Goal: Find specific page/section: Find specific page/section

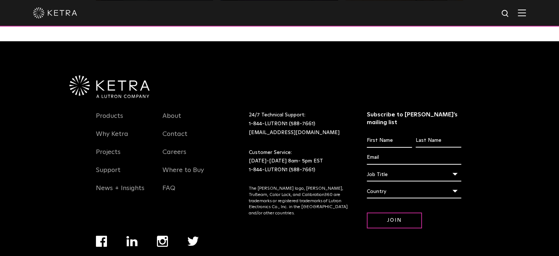
scroll to position [1523, 0]
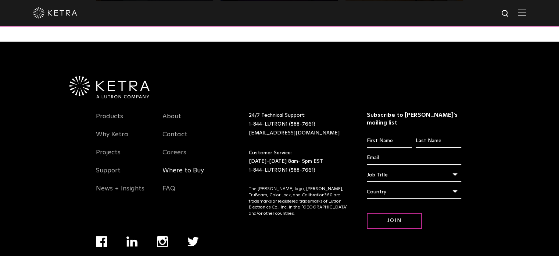
click at [196, 174] on link "Where to Buy" at bounding box center [184, 174] width 42 height 17
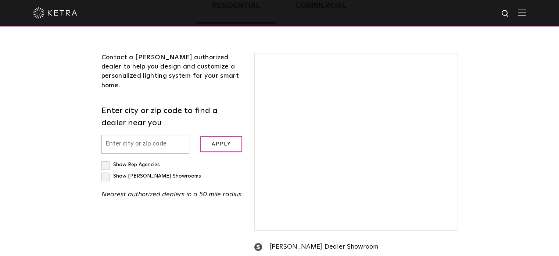
scroll to position [212, 0]
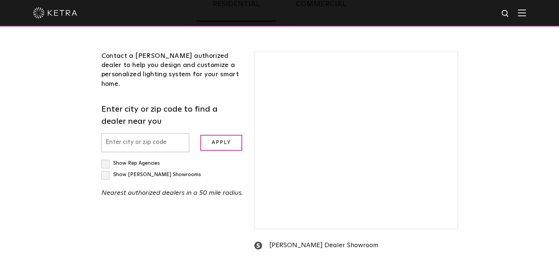
drag, startPoint x: 322, startPoint y: 150, endPoint x: 367, endPoint y: 150, distance: 44.5
click at [367, 150] on div at bounding box center [356, 140] width 203 height 177
drag, startPoint x: 367, startPoint y: 150, endPoint x: 329, endPoint y: 151, distance: 38.3
drag, startPoint x: 329, startPoint y: 151, endPoint x: 318, endPoint y: 150, distance: 10.4
click at [318, 150] on div at bounding box center [356, 140] width 203 height 177
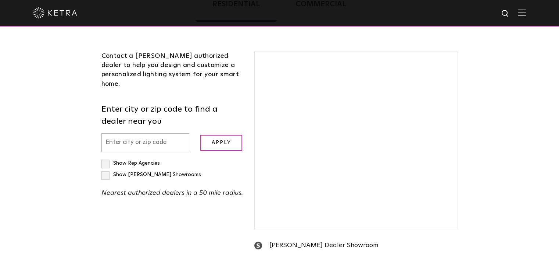
click at [157, 133] on input "text" at bounding box center [145, 142] width 88 height 19
type input "toronto"
click at [208, 135] on input "Apply" at bounding box center [221, 143] width 42 height 16
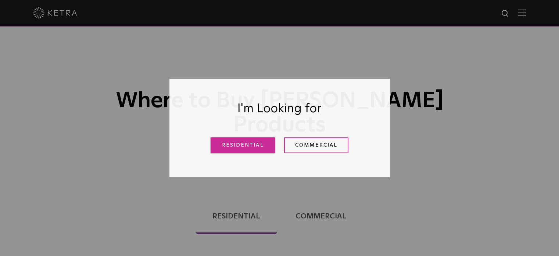
click at [247, 139] on link "Residential" at bounding box center [243, 145] width 64 height 16
click at [248, 144] on div "Where to Buy Ketra Products" at bounding box center [279, 92] width 559 height 185
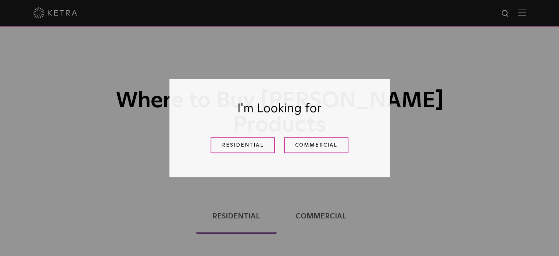
click at [299, 198] on link "Commercial" at bounding box center [321, 216] width 85 height 36
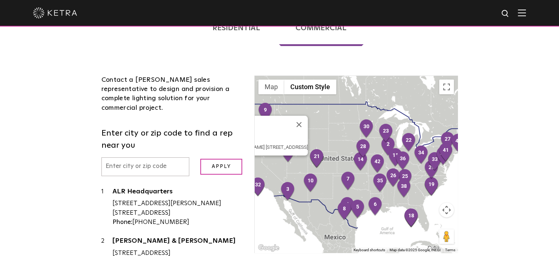
scroll to position [189, 0]
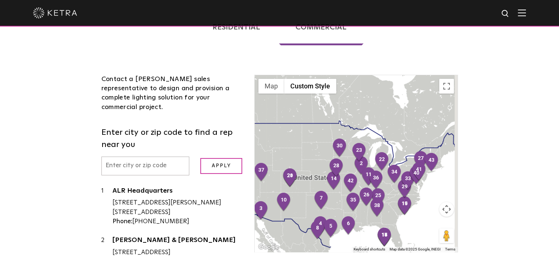
drag, startPoint x: 436, startPoint y: 121, endPoint x: 295, endPoint y: 141, distance: 142.6
click at [295, 141] on div at bounding box center [356, 163] width 203 height 177
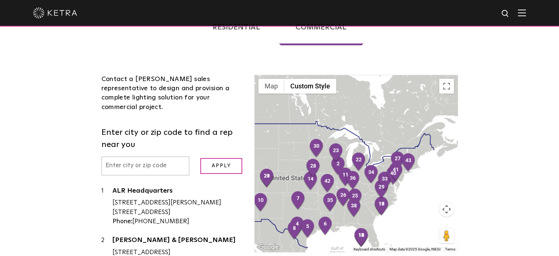
click at [382, 126] on div at bounding box center [356, 163] width 203 height 177
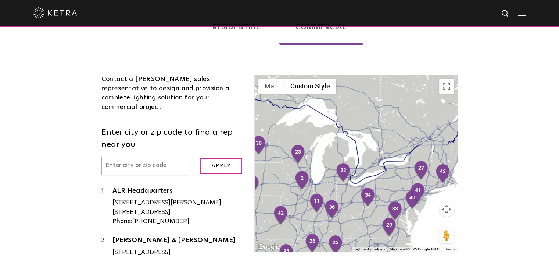
click at [381, 135] on div at bounding box center [356, 163] width 203 height 177
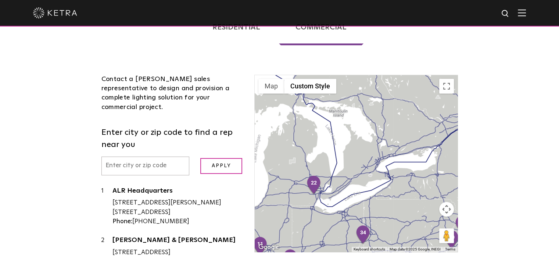
click at [378, 128] on div at bounding box center [356, 163] width 203 height 177
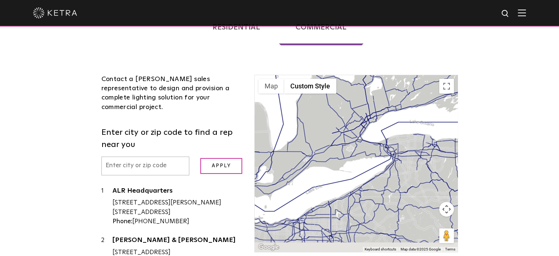
drag, startPoint x: 365, startPoint y: 173, endPoint x: 353, endPoint y: 78, distance: 96.0
click at [353, 78] on div at bounding box center [356, 163] width 203 height 177
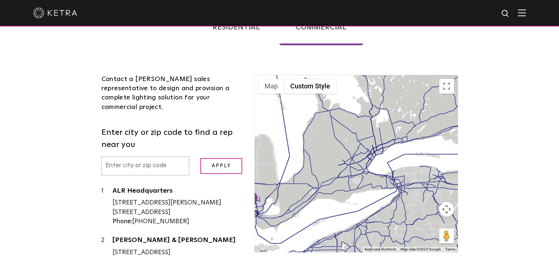
drag, startPoint x: 353, startPoint y: 72, endPoint x: 365, endPoint y: 129, distance: 58.9
click at [365, 129] on div at bounding box center [356, 163] width 203 height 177
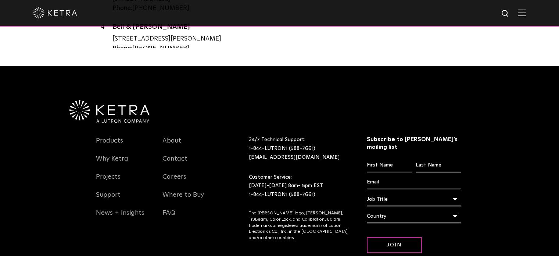
scroll to position [484, 0]
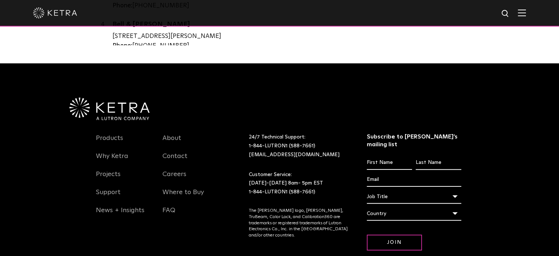
click at [399, 206] on div "Country" at bounding box center [414, 213] width 95 height 14
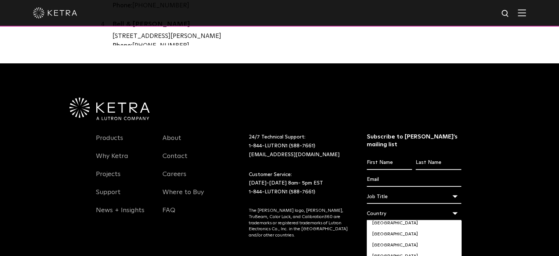
scroll to position [379, 0]
click at [382, 250] on li "[GEOGRAPHIC_DATA]" at bounding box center [414, 255] width 95 height 11
select select "[GEOGRAPHIC_DATA]"
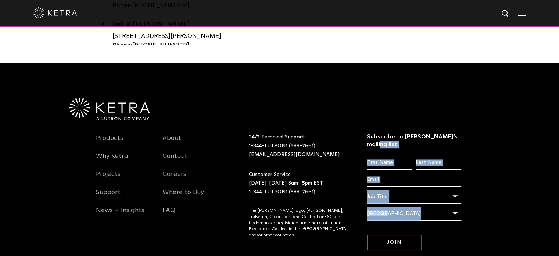
drag, startPoint x: 488, startPoint y: 92, endPoint x: 500, endPoint y: 208, distance: 117.6
click at [500, 208] on div "Products Why Ketra Projects Support News + Insights About Contact Careers Where…" at bounding box center [279, 184] width 559 height 243
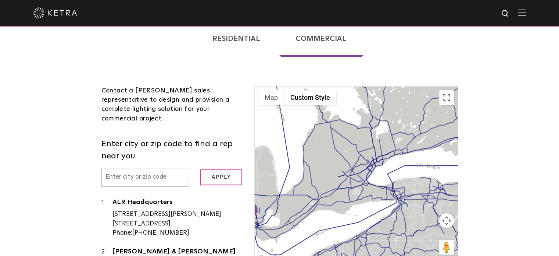
scroll to position [178, 0]
click at [335, 140] on div at bounding box center [356, 174] width 203 height 177
click at [335, 149] on div at bounding box center [356, 174] width 203 height 177
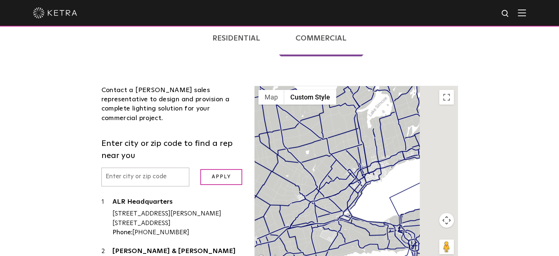
drag, startPoint x: 427, startPoint y: 142, endPoint x: 368, endPoint y: 175, distance: 67.0
click at [368, 175] on div at bounding box center [356, 174] width 203 height 177
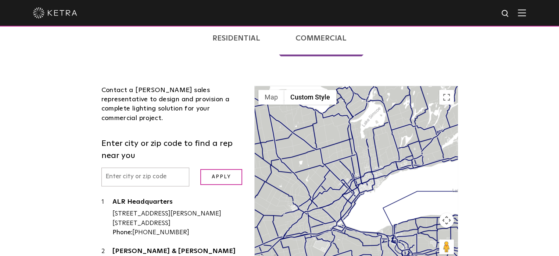
click at [366, 158] on div at bounding box center [356, 174] width 203 height 177
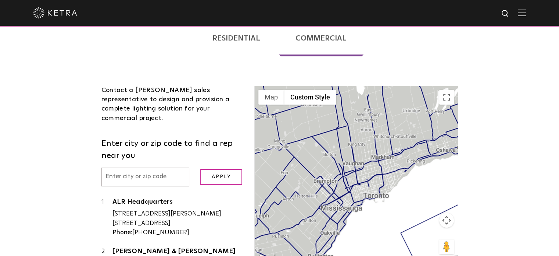
click at [366, 158] on div at bounding box center [356, 174] width 203 height 177
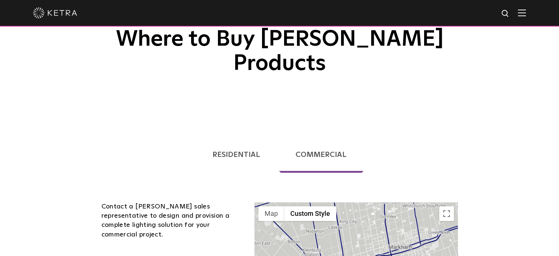
scroll to position [51, 0]
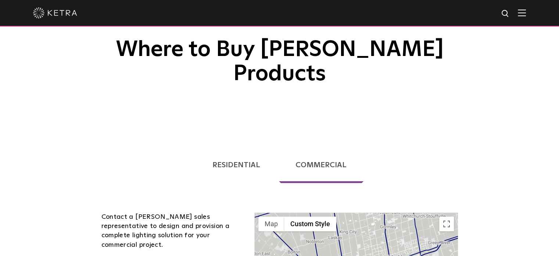
drag, startPoint x: 236, startPoint y: 141, endPoint x: 192, endPoint y: 82, distance: 73.9
click at [236, 147] on link "Residential" at bounding box center [236, 165] width 81 height 36
click at [244, 147] on link "Residential" at bounding box center [236, 165] width 81 height 36
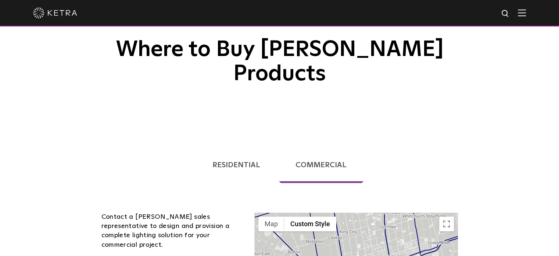
click at [240, 107] on div "Where to Buy Ketra Products" at bounding box center [279, 41] width 559 height 185
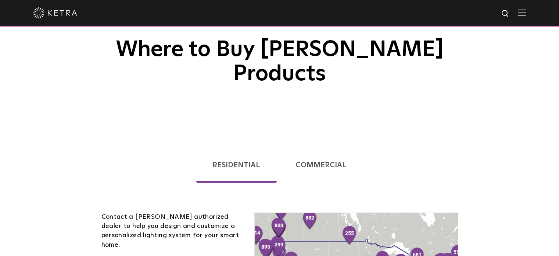
scroll to position [229, 0]
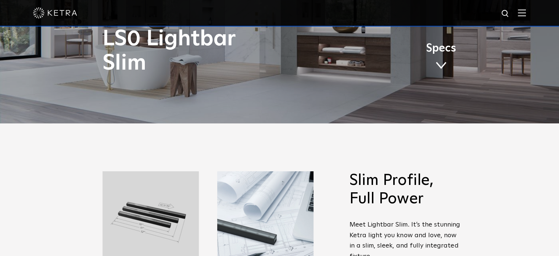
scroll to position [132, 0]
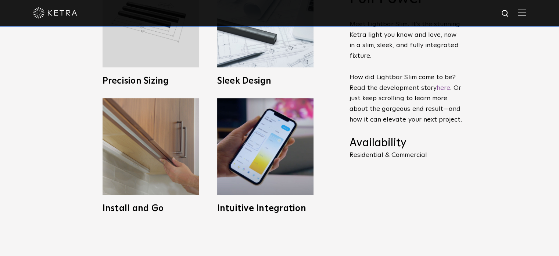
scroll to position [334, 0]
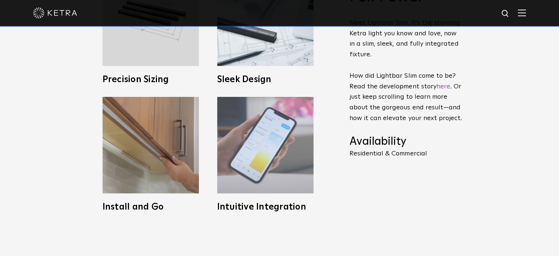
click at [267, 186] on img at bounding box center [265, 145] width 96 height 96
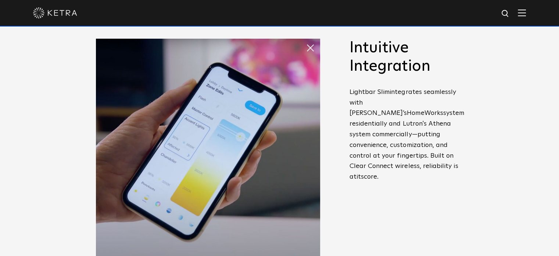
scroll to position [266, 0]
